Goal: Transaction & Acquisition: Obtain resource

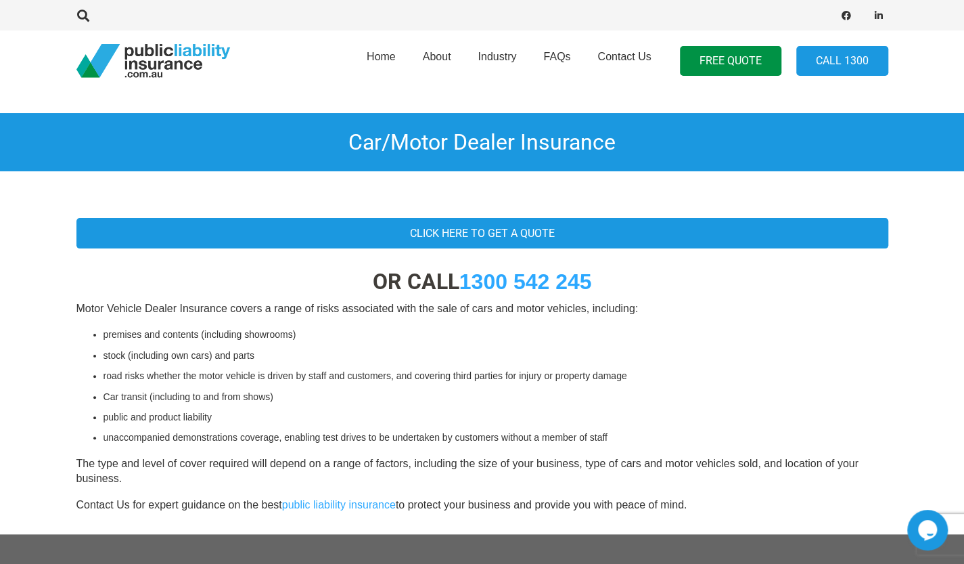
click at [529, 229] on link "Click here to get a quote" at bounding box center [482, 233] width 812 height 30
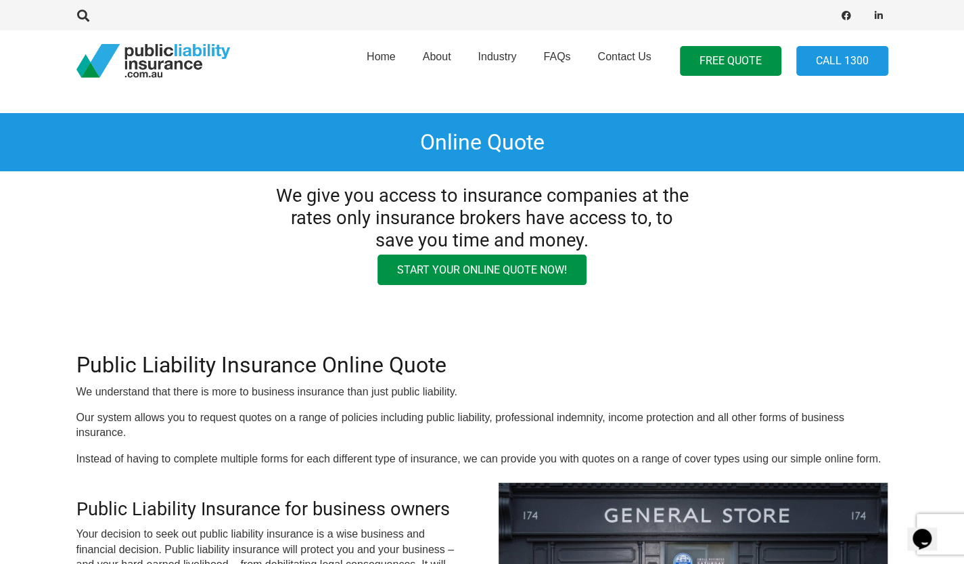
click at [522, 273] on link "Start your online quote now!" at bounding box center [482, 269] width 209 height 30
